Goal: Task Accomplishment & Management: Complete application form

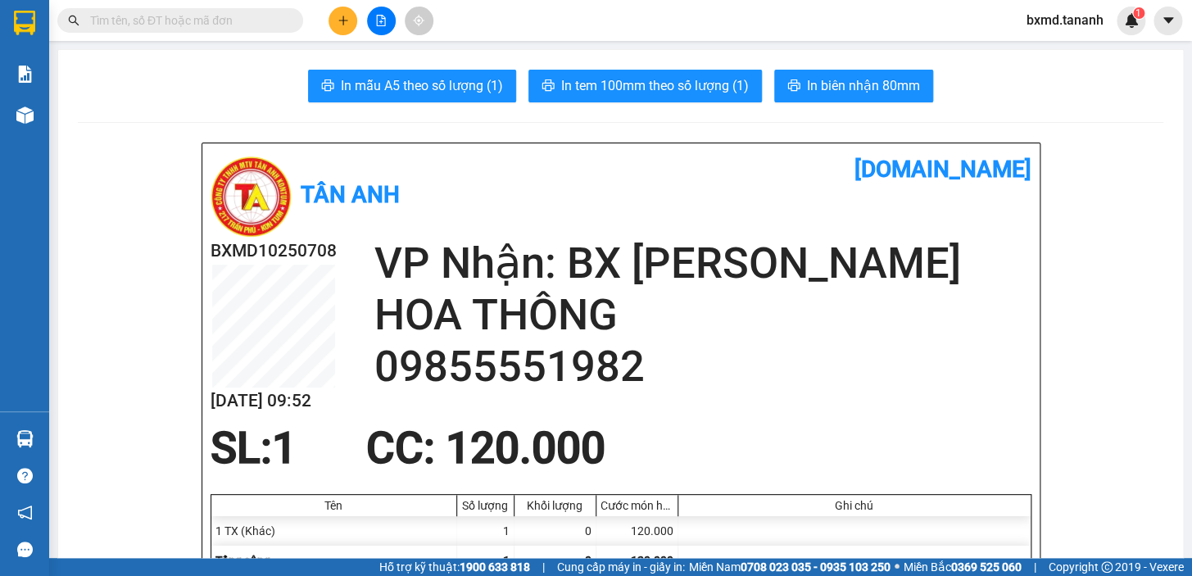
scroll to position [297, 0]
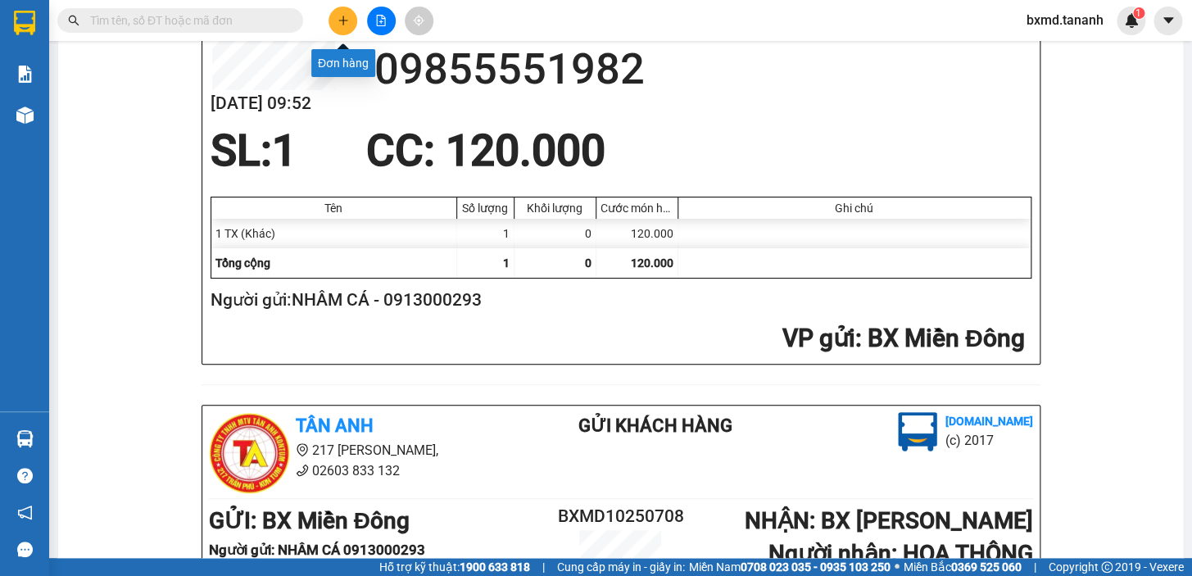
click at [352, 21] on button at bounding box center [343, 21] width 29 height 29
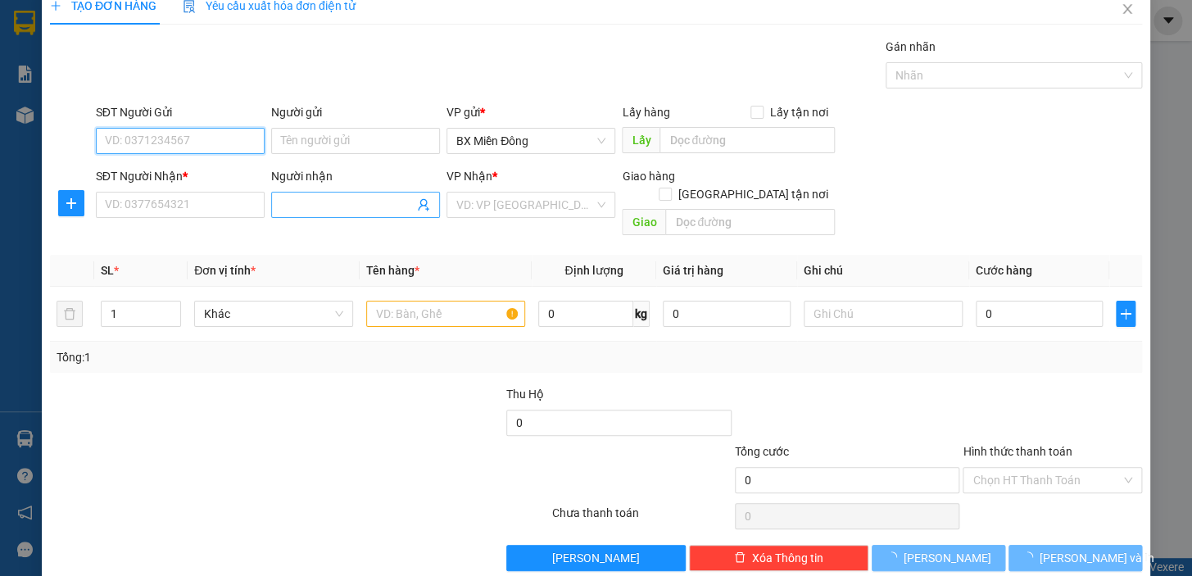
scroll to position [29, 0]
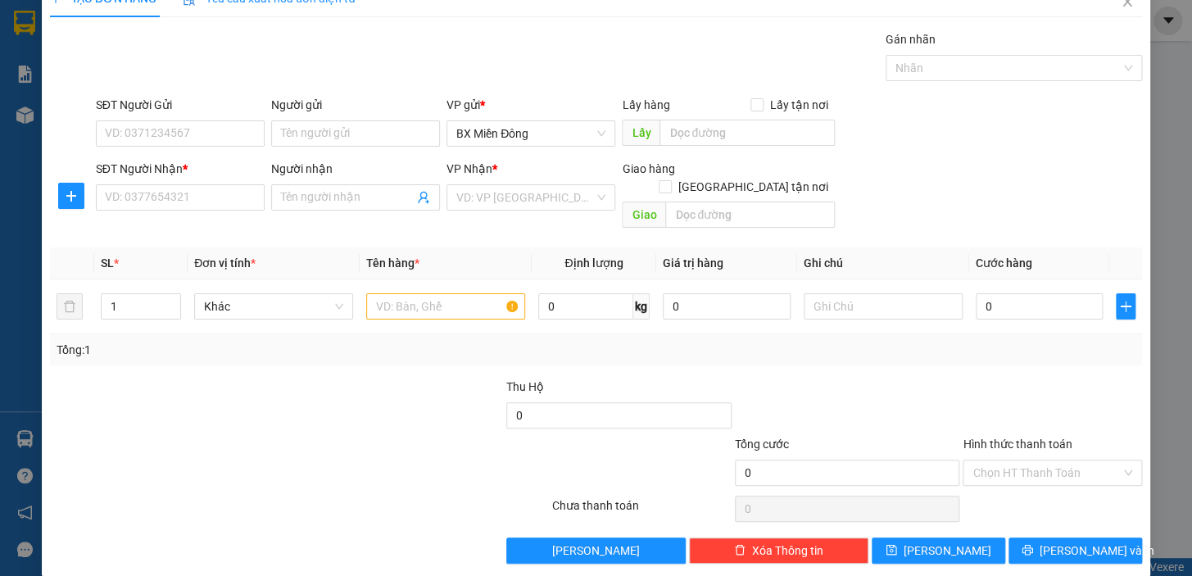
click at [202, 179] on div "SĐT Người Nhận *" at bounding box center [180, 172] width 169 height 25
click at [196, 204] on input "SĐT Người Nhận *" at bounding box center [180, 197] width 169 height 26
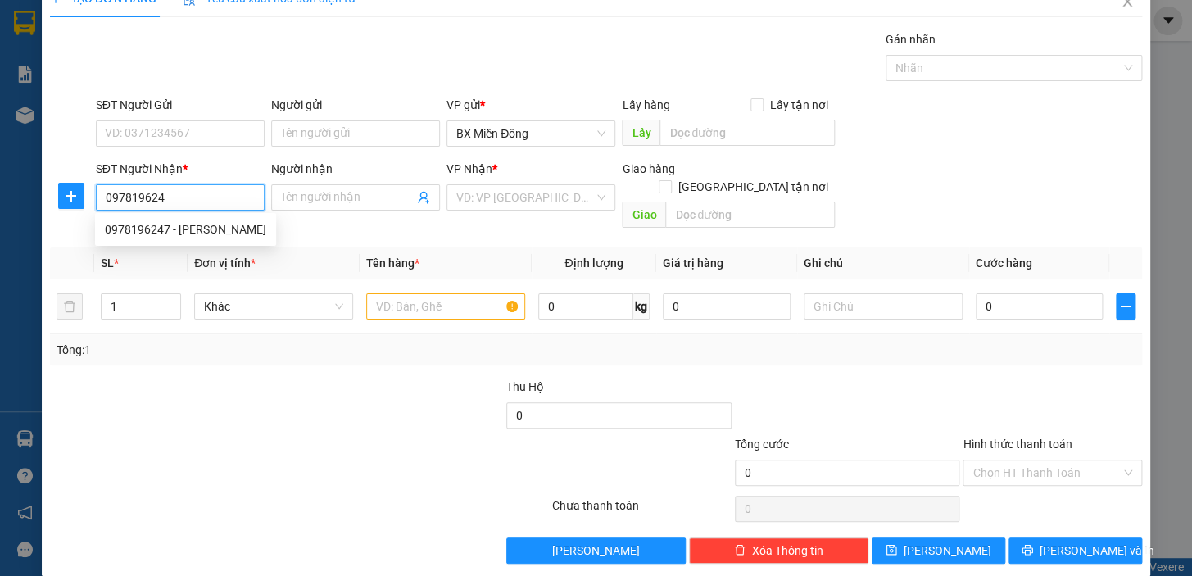
type input "0978196247"
click at [198, 230] on div "0978196247 - [PERSON_NAME]" at bounding box center [185, 229] width 161 height 18
type input "[PERSON_NAME]"
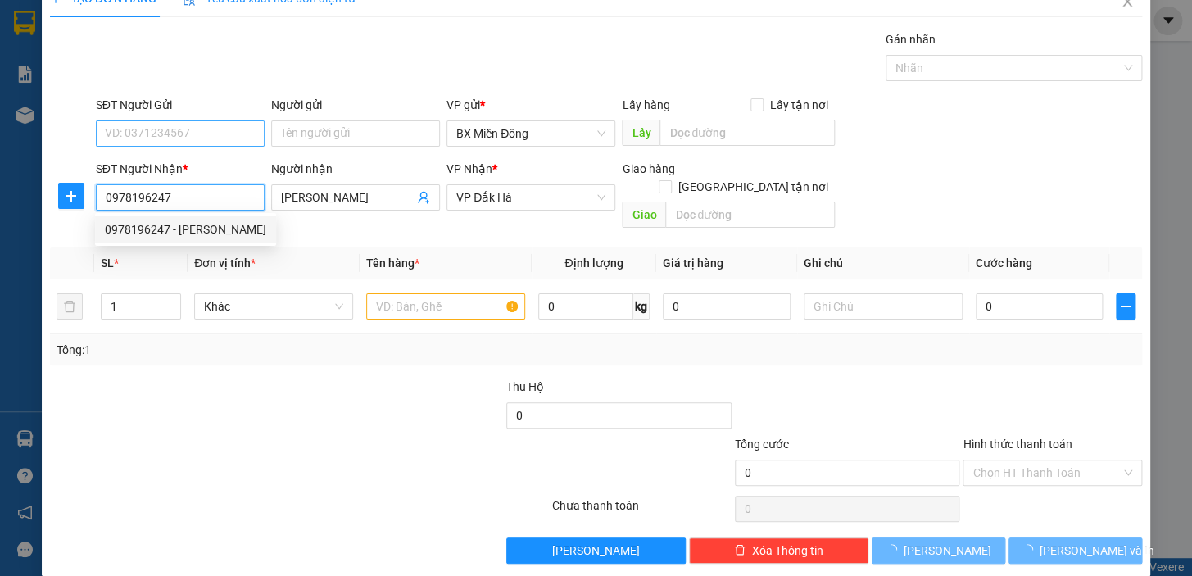
type input "100.000"
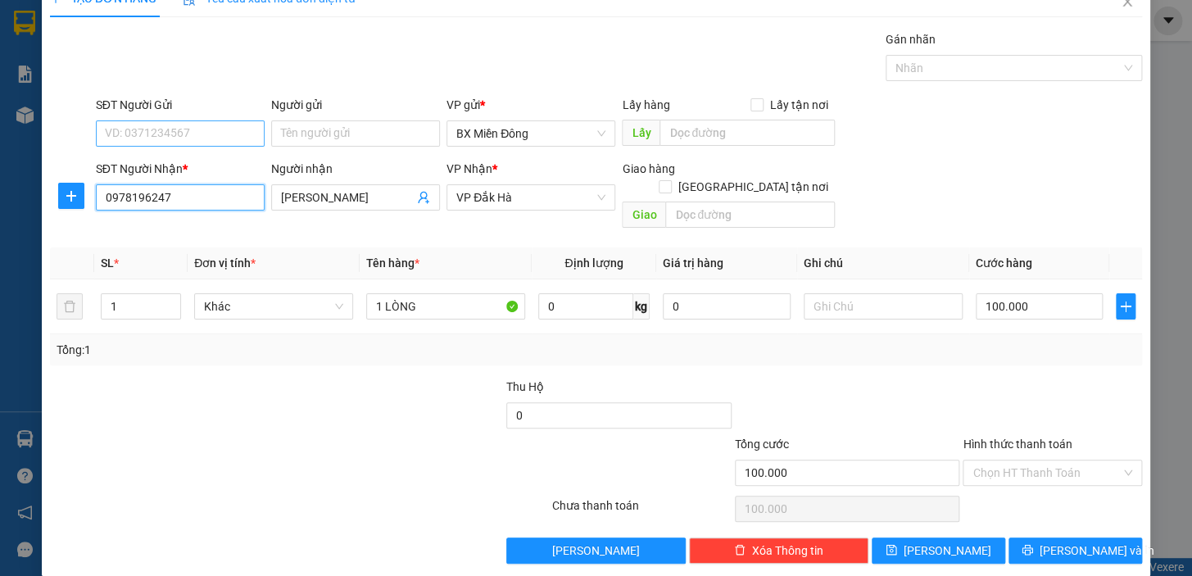
type input "0978196247"
click at [229, 130] on input "SĐT Người Gửi" at bounding box center [180, 133] width 169 height 26
drag, startPoint x: 216, startPoint y: 168, endPoint x: 285, endPoint y: 182, distance: 70.2
click at [219, 168] on div "0385970609 - HÊU" at bounding box center [179, 166] width 148 height 18
type input "0385970609"
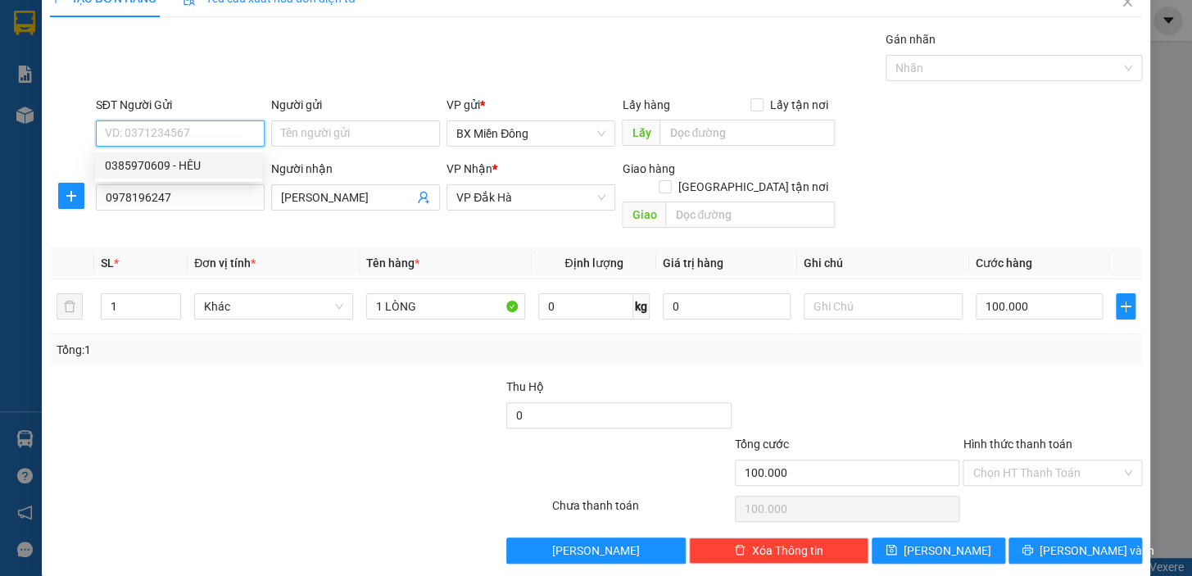
type input "HÊU"
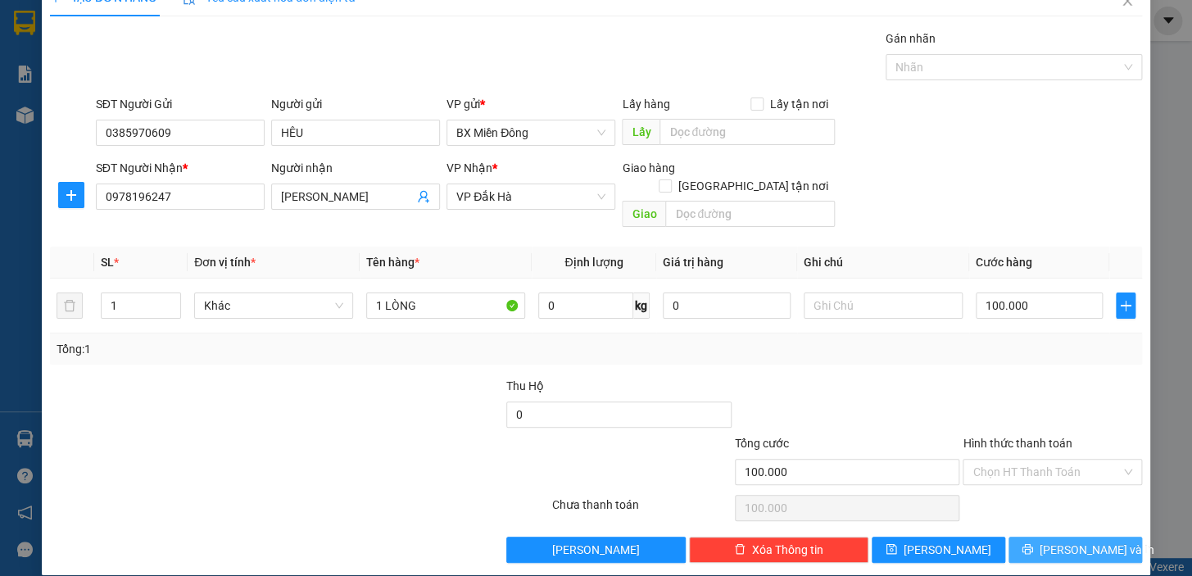
click at [1090, 541] on span "[PERSON_NAME] và In" at bounding box center [1097, 550] width 115 height 18
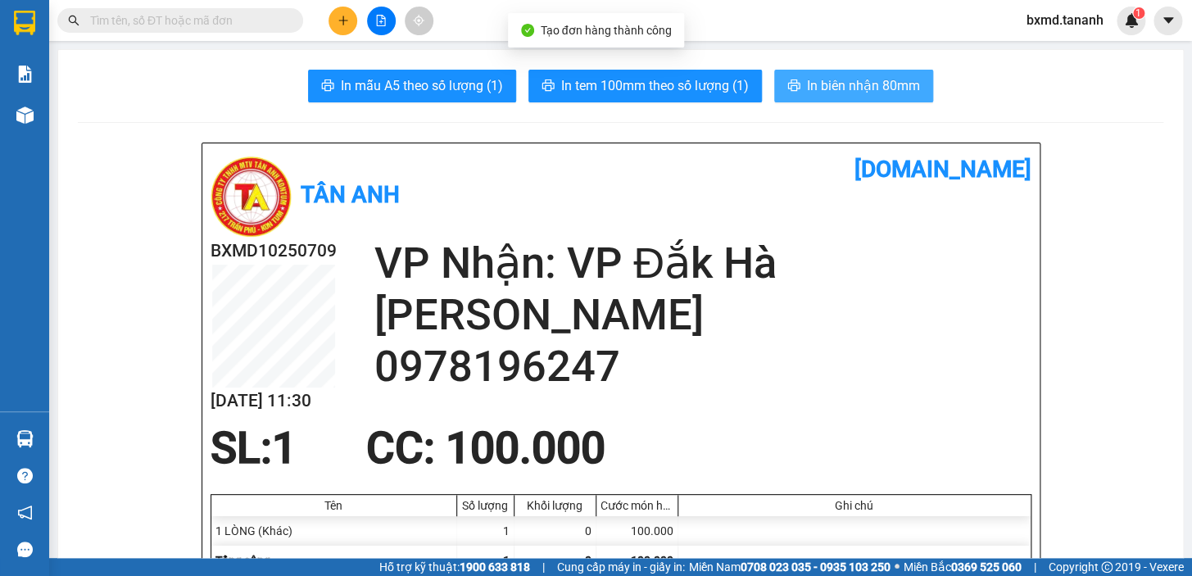
drag, startPoint x: 820, startPoint y: 77, endPoint x: 593, endPoint y: 409, distance: 402.6
click at [820, 83] on span "In biên nhận 80mm" at bounding box center [863, 85] width 113 height 20
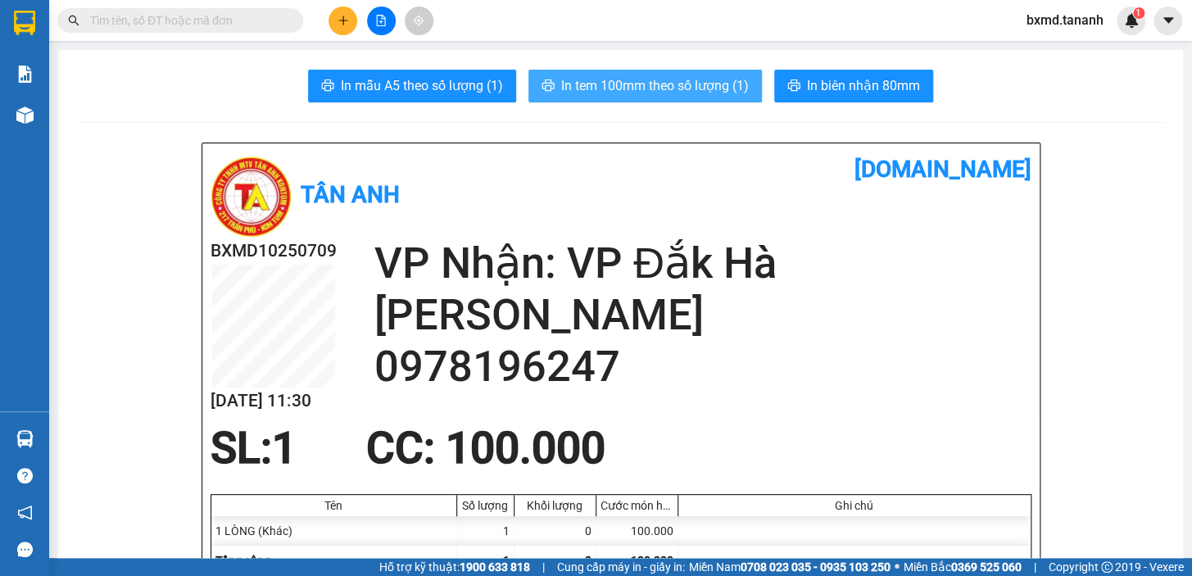
click at [610, 75] on span "In tem 100mm theo số lượng (1)" at bounding box center [655, 85] width 188 height 20
click at [662, 97] on button "In tem 100mm theo số lượng (1)" at bounding box center [646, 86] width 234 height 33
